Goal: Information Seeking & Learning: Learn about a topic

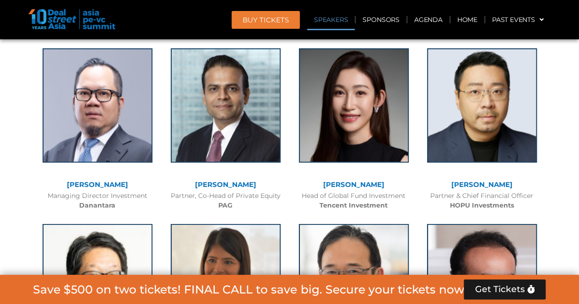
scroll to position [1113, 0]
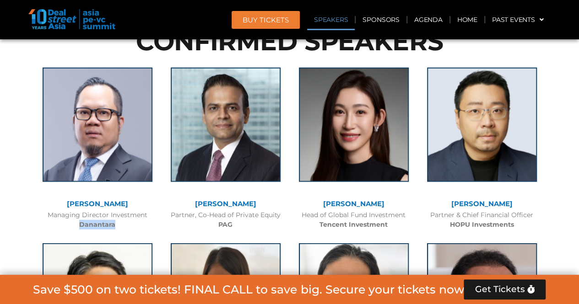
drag, startPoint x: 120, startPoint y: 223, endPoint x: 79, endPoint y: 227, distance: 41.4
click at [79, 227] on div "Managing Director Investment Danantara" at bounding box center [97, 220] width 119 height 19
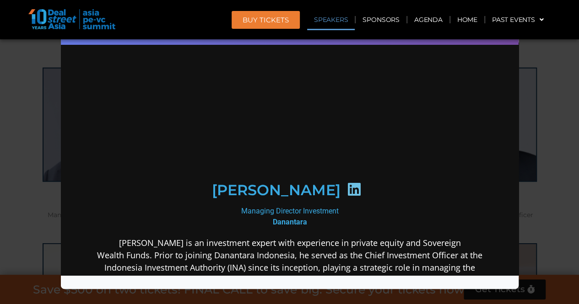
scroll to position [0, 0]
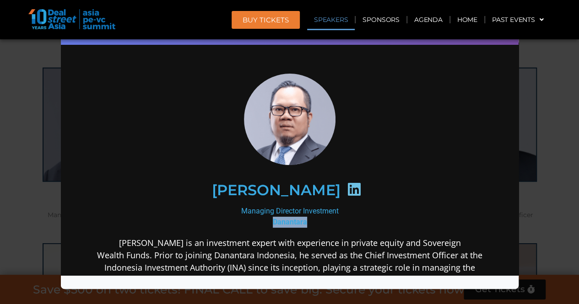
drag, startPoint x: 307, startPoint y: 222, endPoint x: 262, endPoint y: 221, distance: 44.9
click at [262, 221] on div "Managing Director Investment Danantara" at bounding box center [290, 217] width 396 height 22
copy b "Danantara"
click at [30, 89] on div "Speaker Profile ×" at bounding box center [289, 152] width 579 height 304
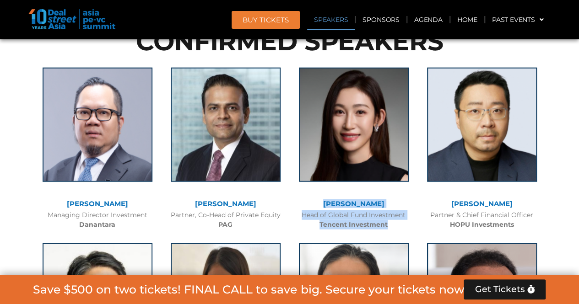
drag, startPoint x: 396, startPoint y: 224, endPoint x: 338, endPoint y: 205, distance: 61.2
click at [338, 205] on div "[PERSON_NAME] Head of Global Fund Investment Tencent Investment" at bounding box center [354, 147] width 128 height 176
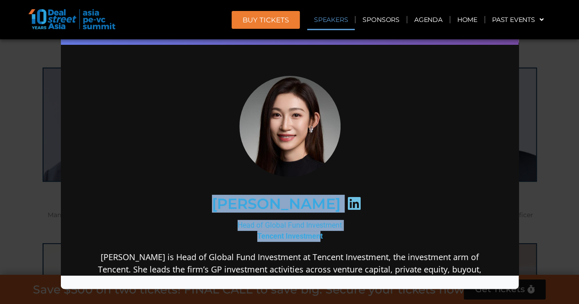
drag, startPoint x: 236, startPoint y: 205, endPoint x: 296, endPoint y: 230, distance: 65.2
click at [316, 239] on div "[PERSON_NAME] Head of Global Fund Investment Tencent Investment" at bounding box center [290, 303] width 396 height 458
copy div "[PERSON_NAME] Head of Global Fund Investment Tencent Investmen"
